Goal: Find specific page/section: Find specific page/section

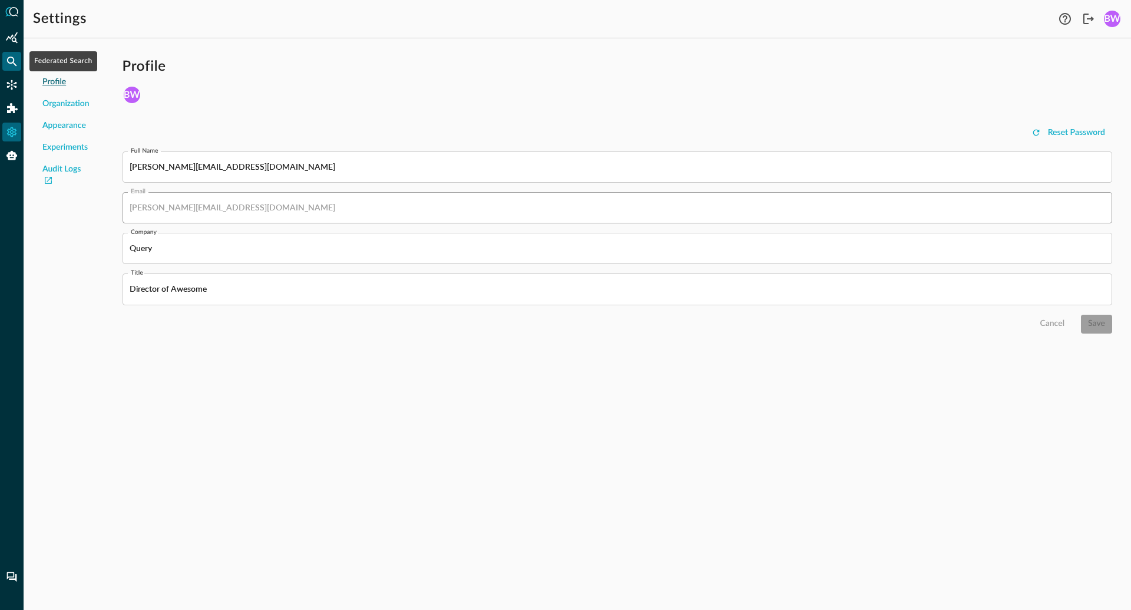
click at [11, 59] on icon "Federated Search" at bounding box center [12, 61] width 12 height 12
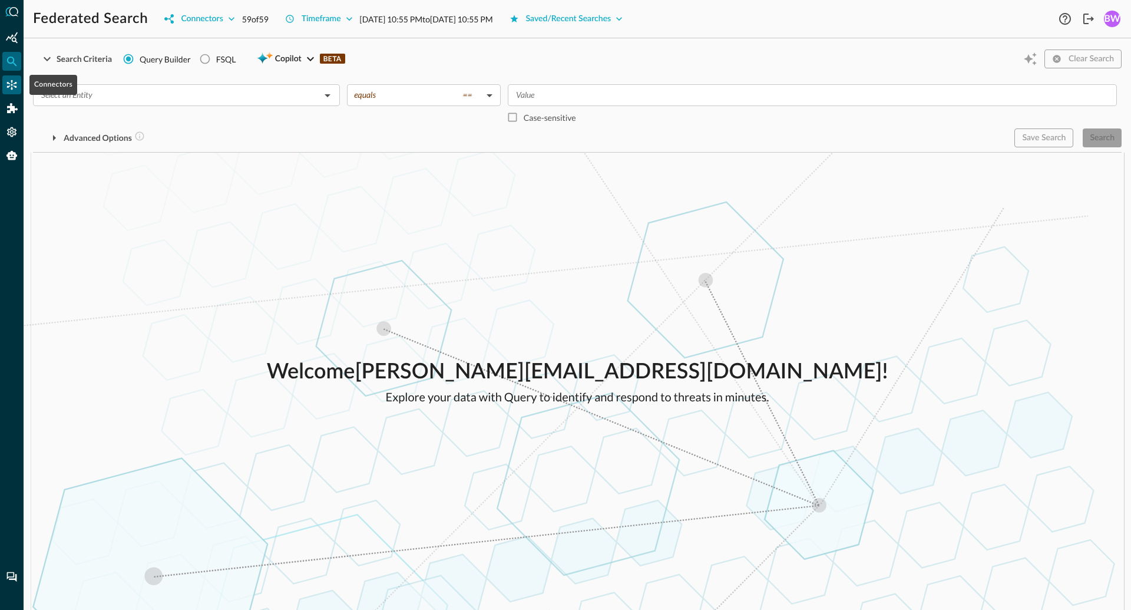
click at [9, 79] on icon "Connectors" at bounding box center [12, 85] width 12 height 12
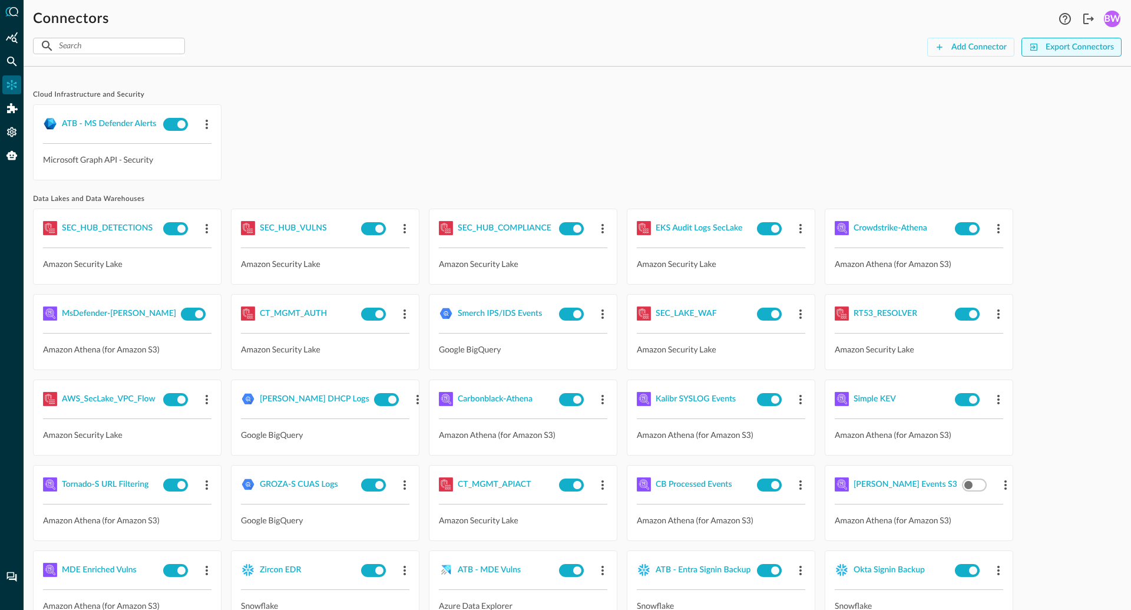
click at [1086, 47] on div "Export Connectors" at bounding box center [1080, 47] width 68 height 15
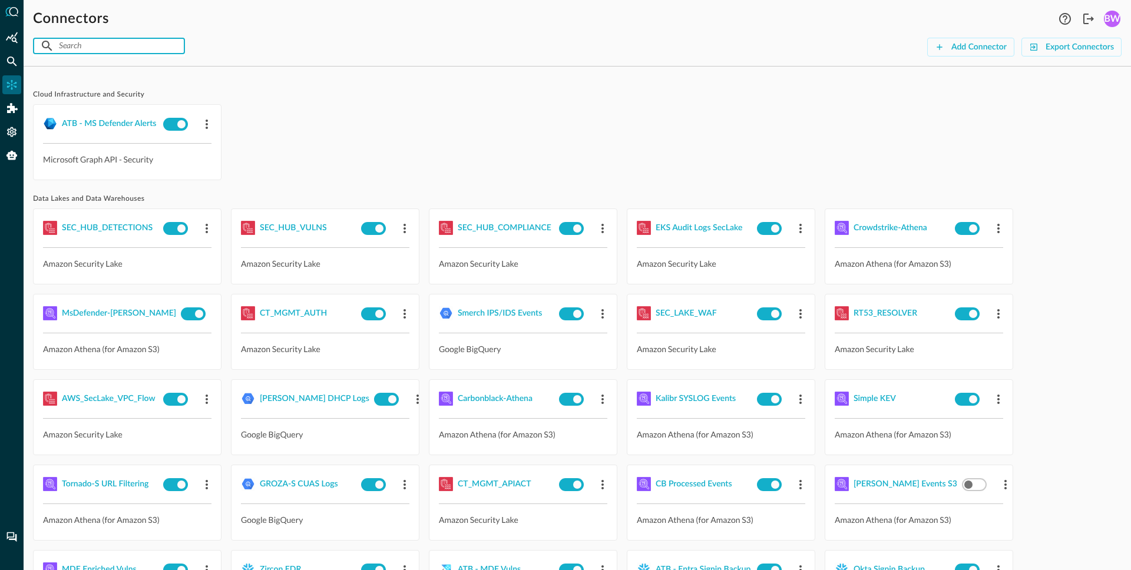
click at [130, 48] on input "text" at bounding box center [108, 46] width 99 height 22
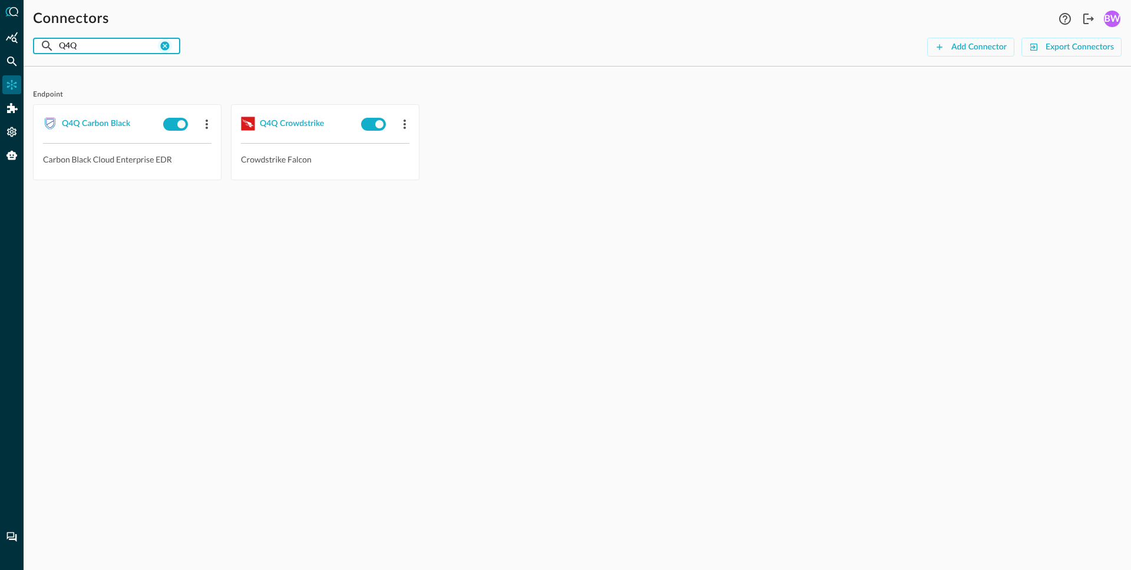
type input "Q4Q"
click at [164, 45] on icon "clear connection search" at bounding box center [165, 46] width 9 height 9
